Goal: Find specific page/section: Find specific page/section

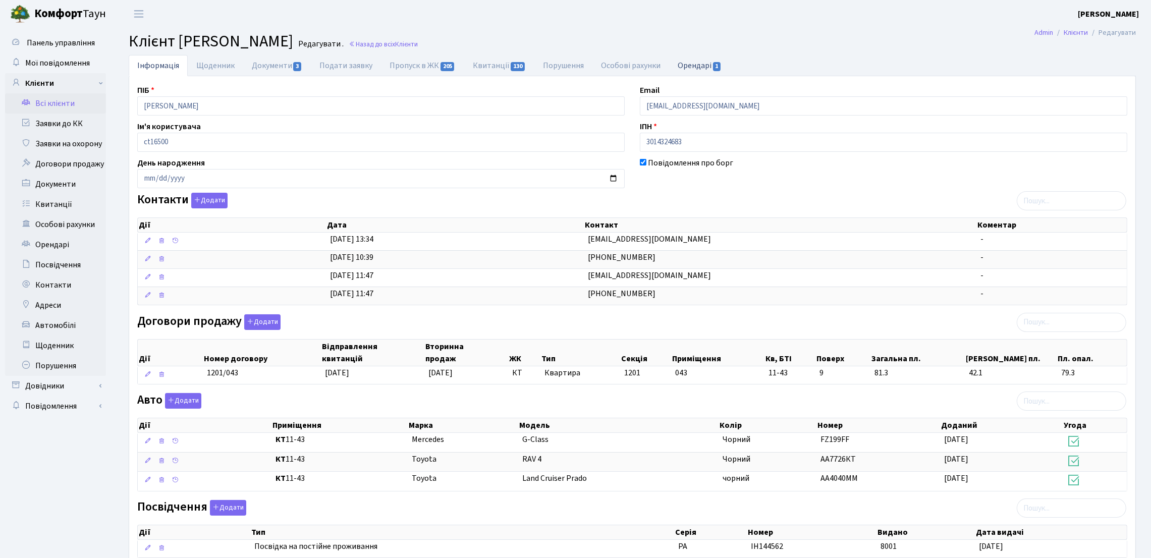
click at [686, 69] on link "Орендарі 1" at bounding box center [699, 65] width 61 height 21
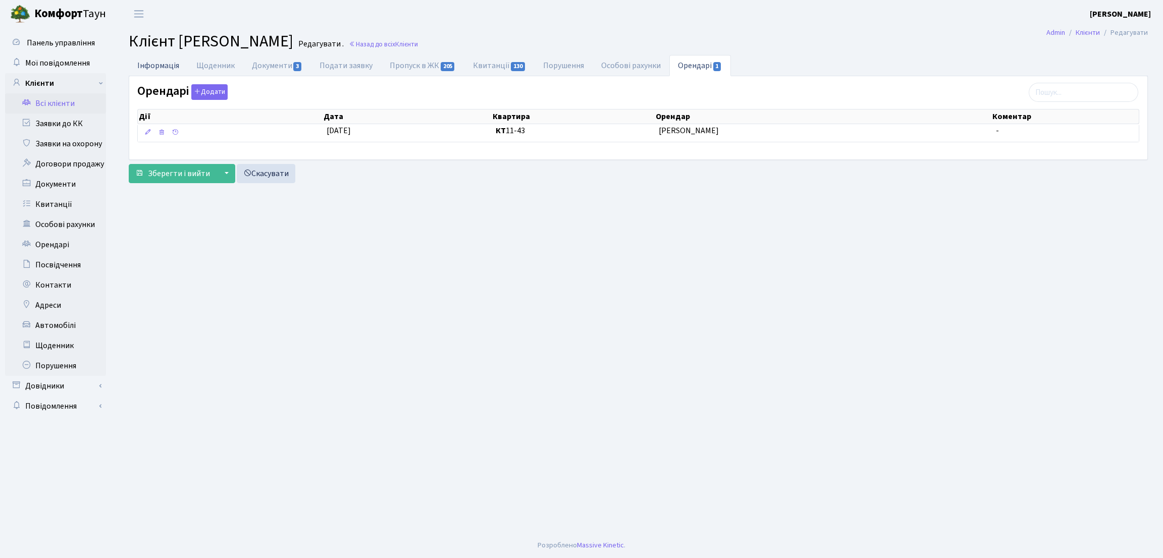
click at [179, 65] on link "Інформація" at bounding box center [158, 65] width 59 height 21
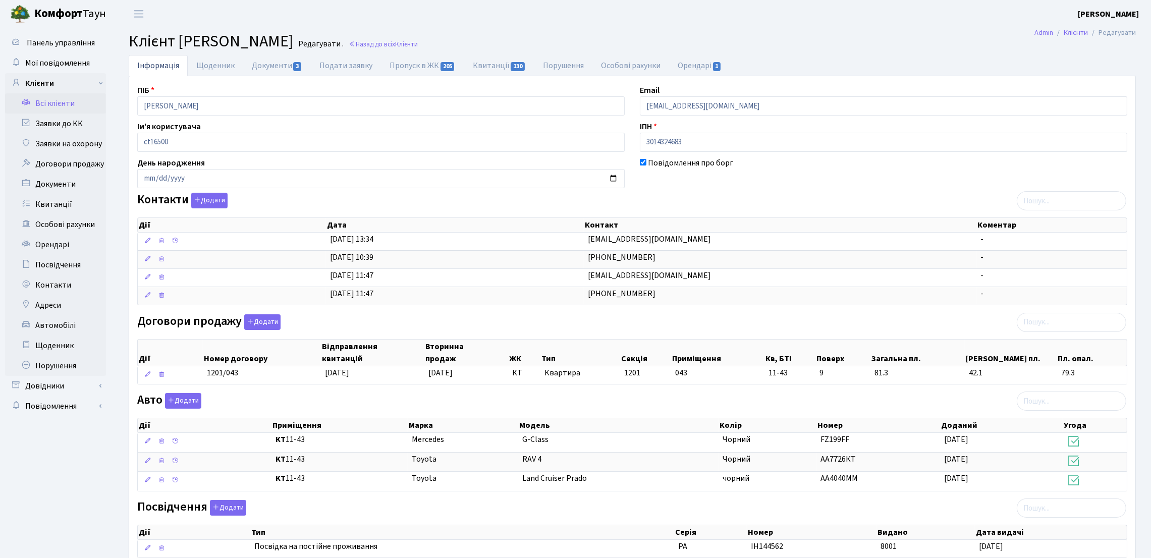
click at [76, 101] on link "Всі клієнти" at bounding box center [55, 103] width 101 height 20
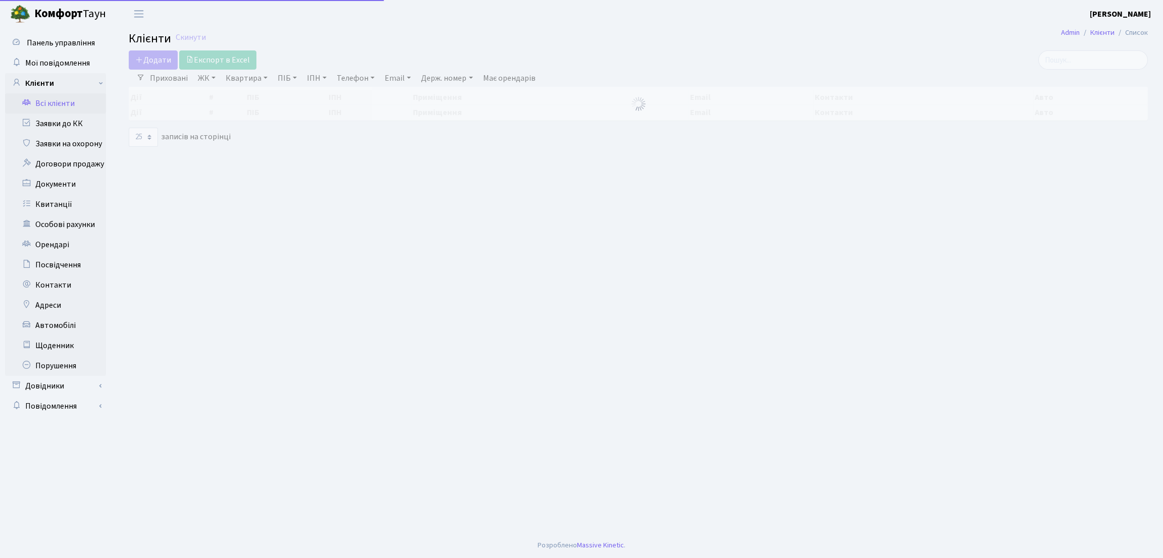
select select "25"
